Goal: Check status: Check status

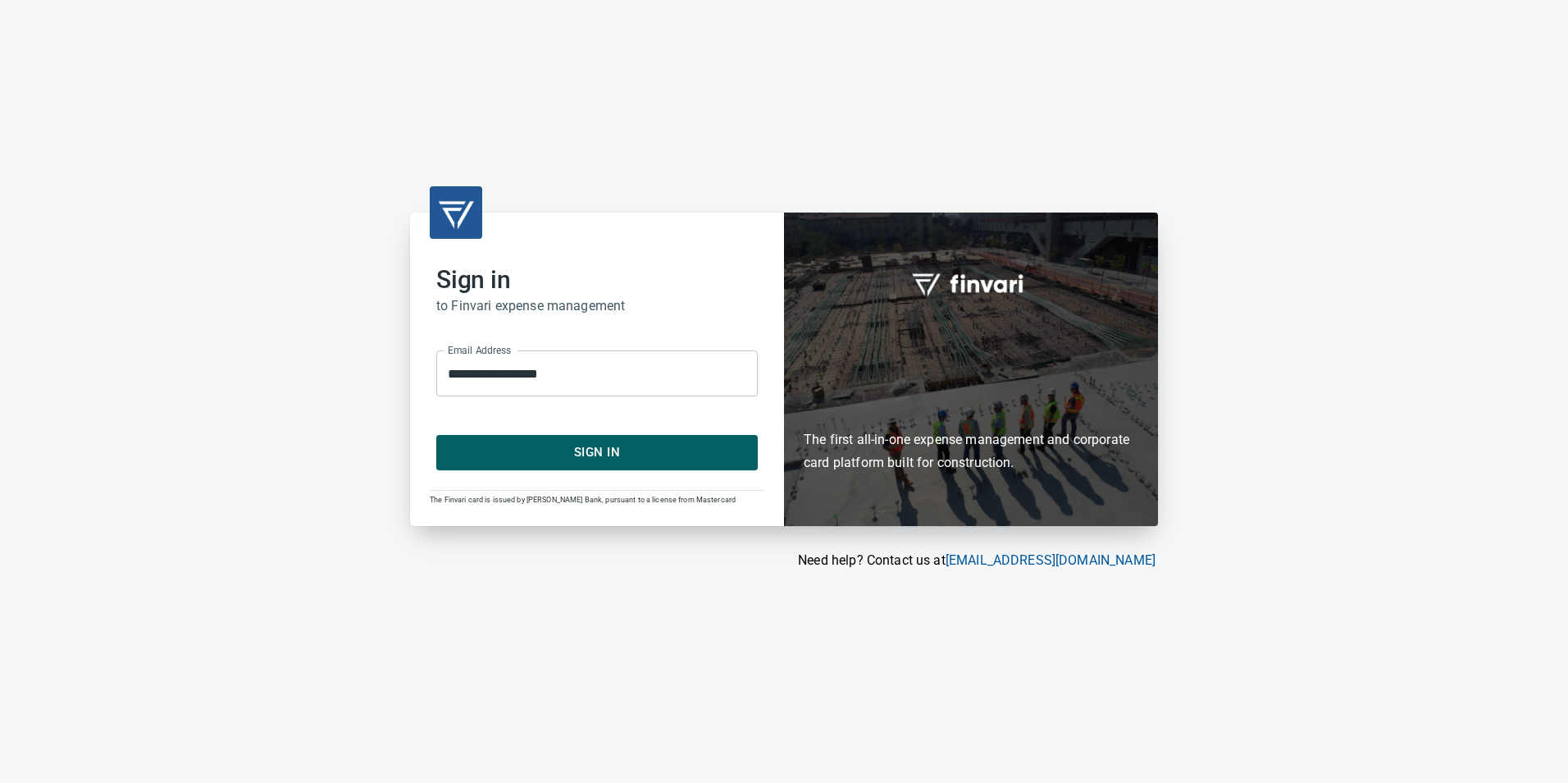
click at [558, 442] on span "Sign In" at bounding box center [597, 452] width 285 height 22
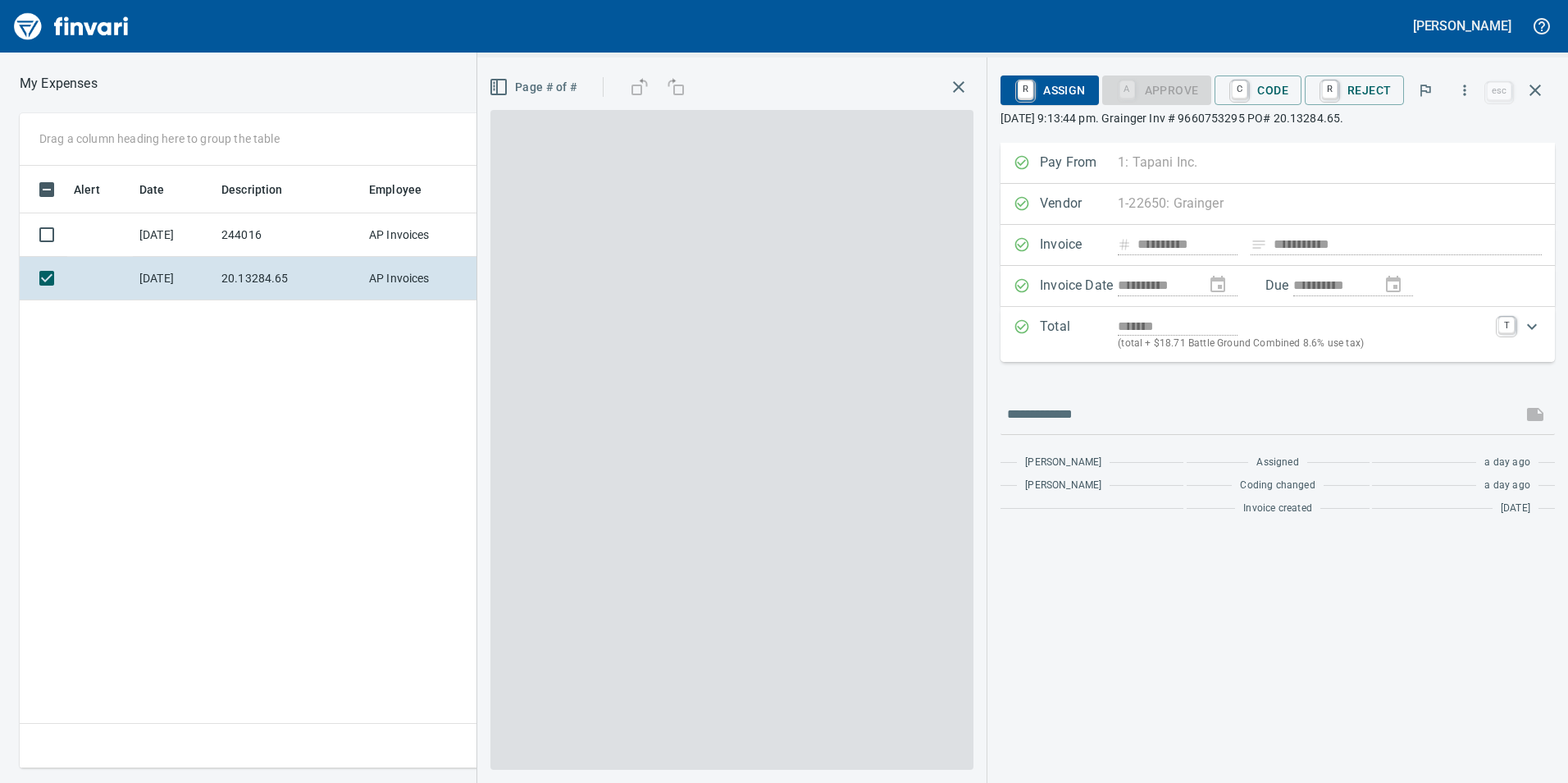
scroll to position [2, 2]
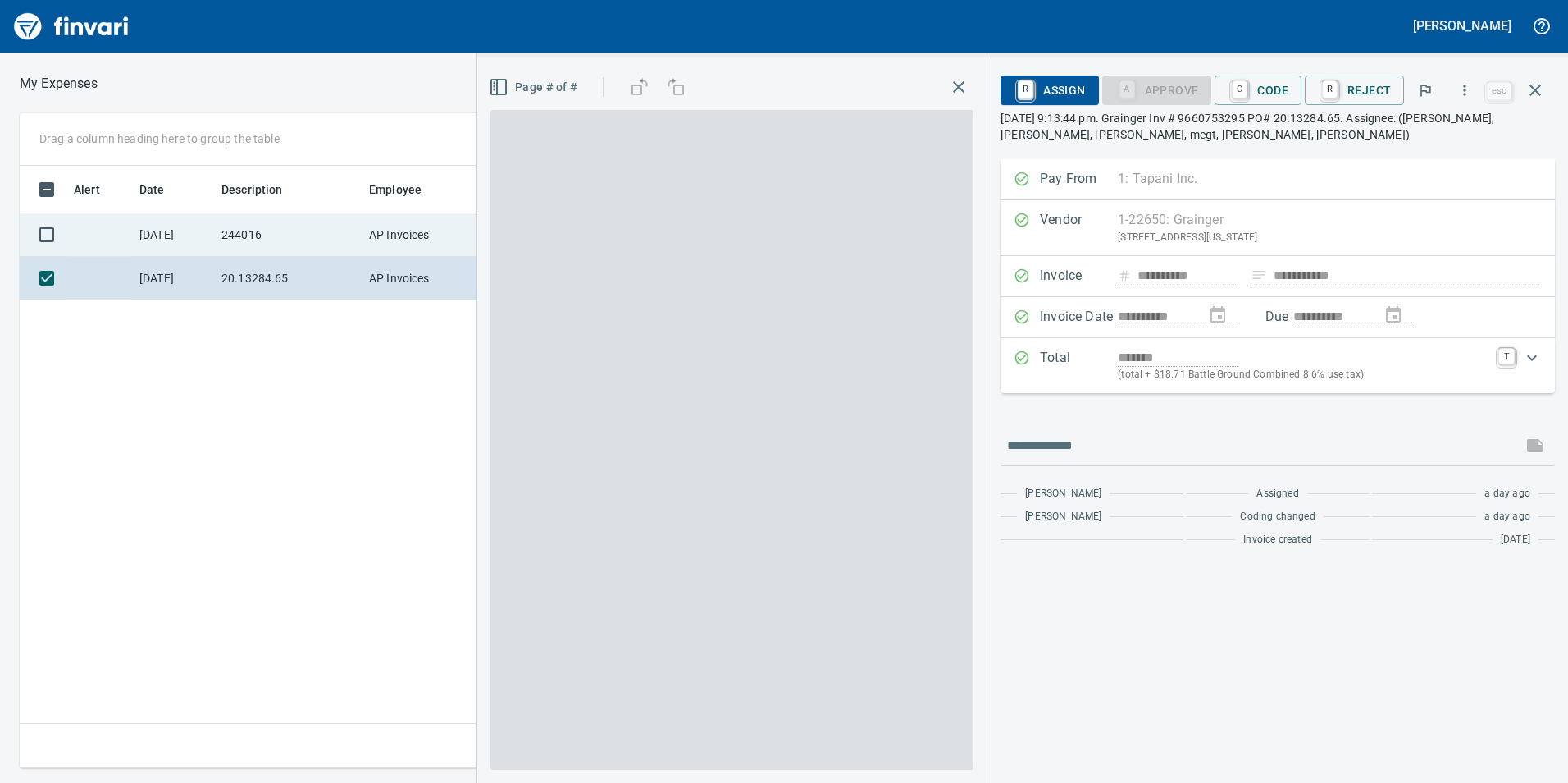
click at [321, 215] on td "244016" at bounding box center [289, 235] width 148 height 43
